Goal: Check status

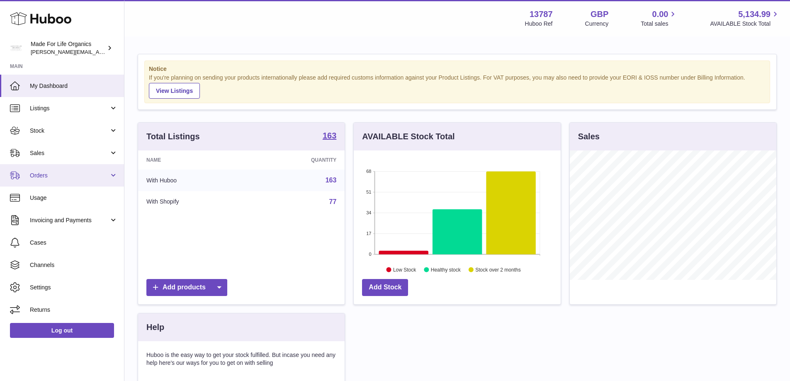
scroll to position [129, 207]
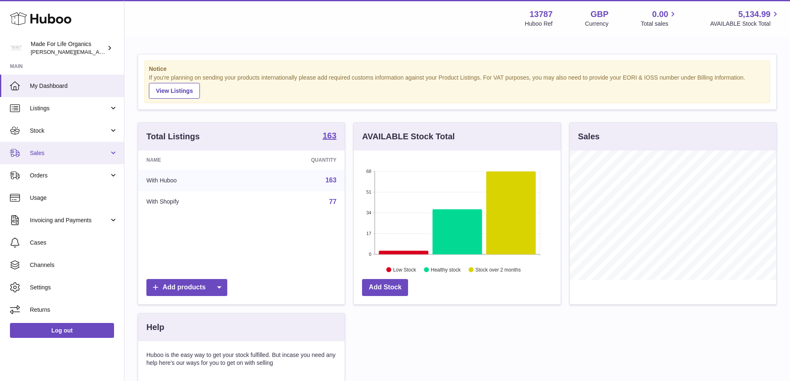
click at [43, 157] on span "Sales" at bounding box center [69, 153] width 79 height 8
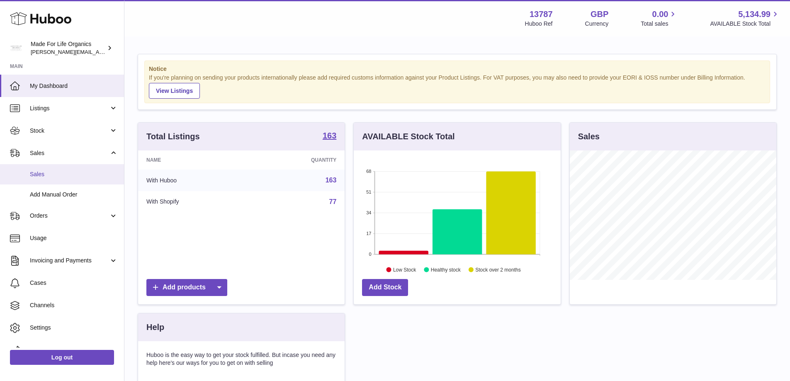
click at [36, 177] on span "Sales" at bounding box center [74, 174] width 88 height 8
click at [56, 173] on span "Sales" at bounding box center [74, 174] width 88 height 8
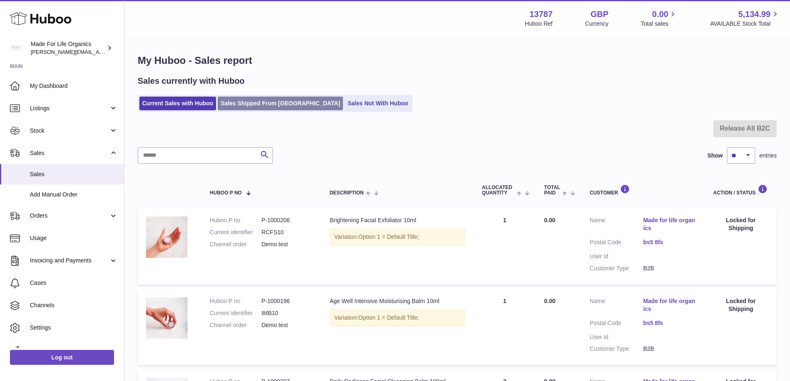
click at [245, 101] on link "Sales Shipped From [GEOGRAPHIC_DATA]" at bounding box center [280, 104] width 125 height 14
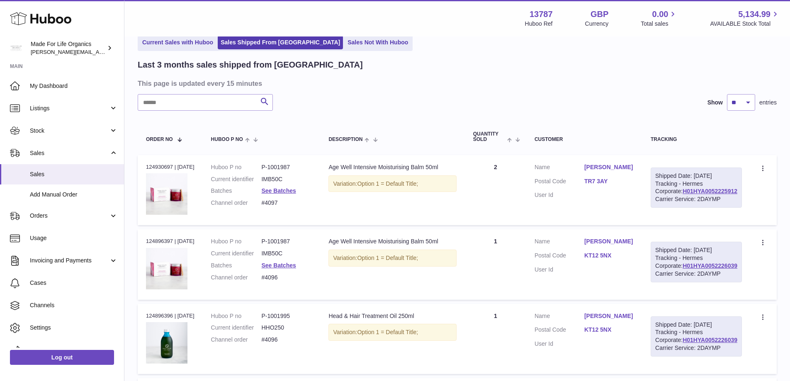
scroll to position [83, 0]
